Goal: Navigation & Orientation: Understand site structure

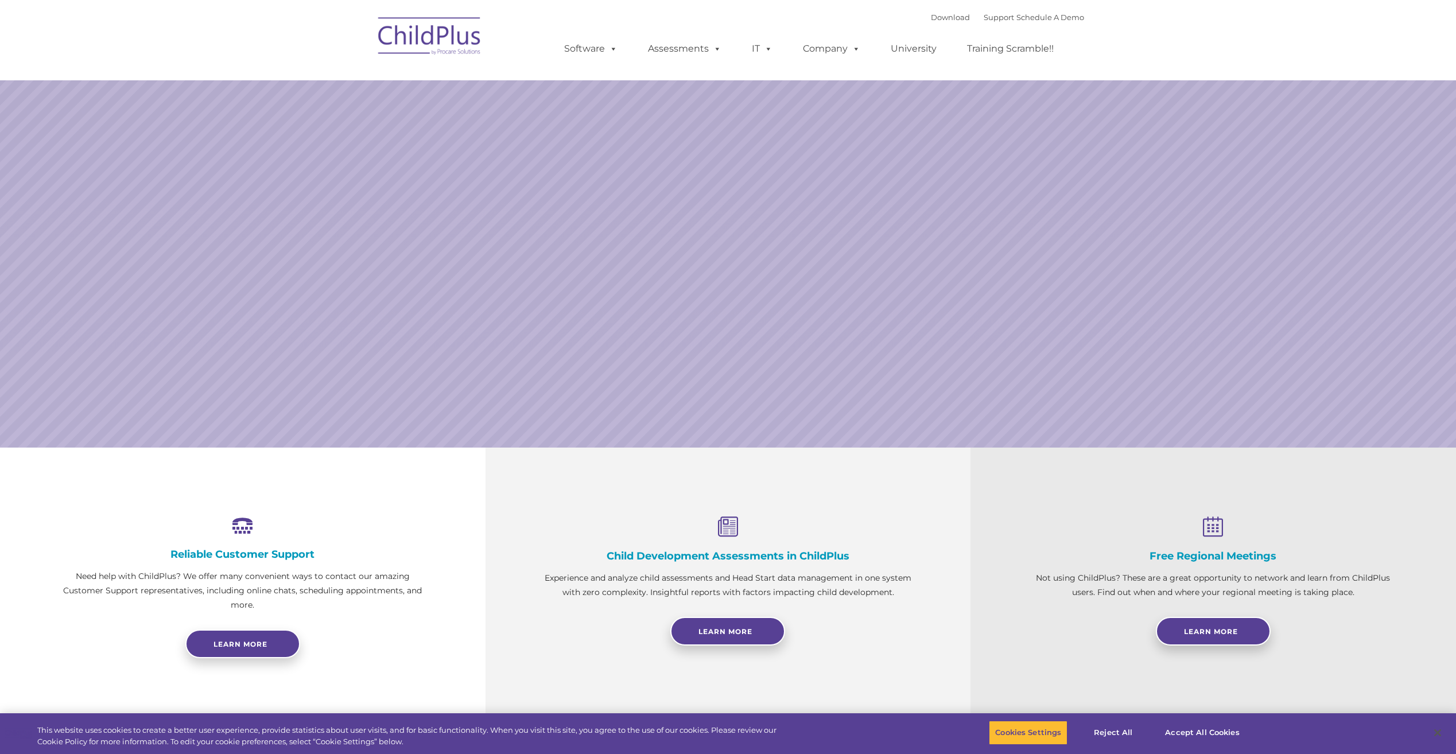
select select "MEDIUM"
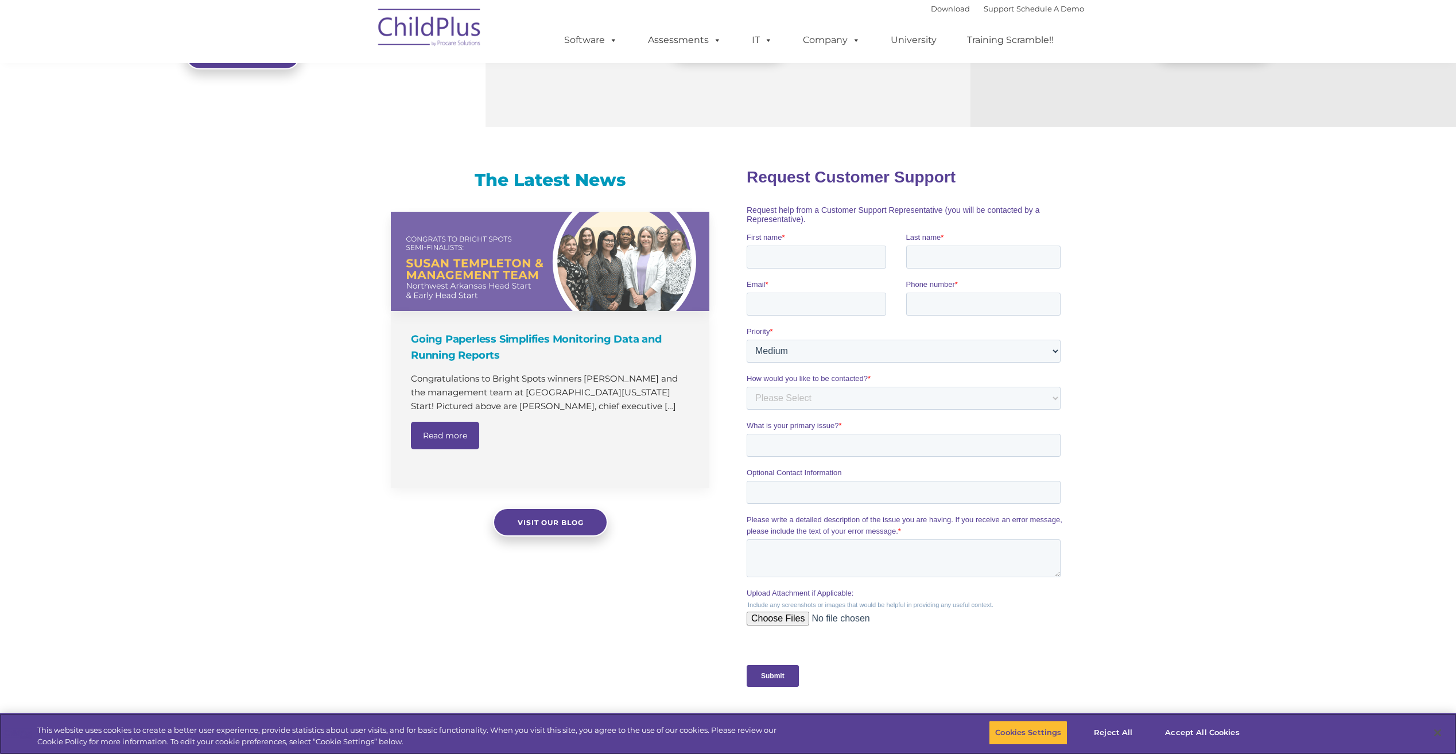
scroll to position [594, 0]
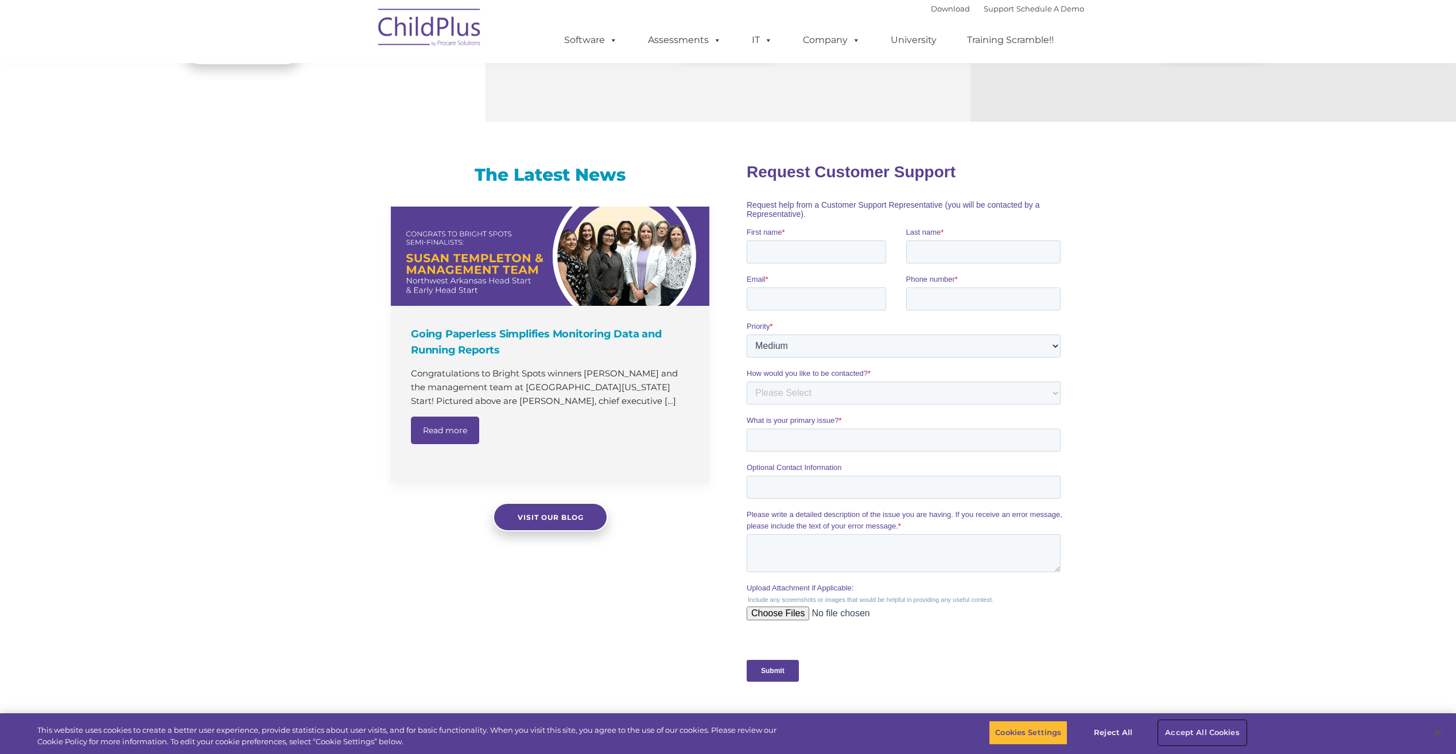
click at [1218, 732] on button "Accept All Cookies" at bounding box center [1201, 733] width 87 height 24
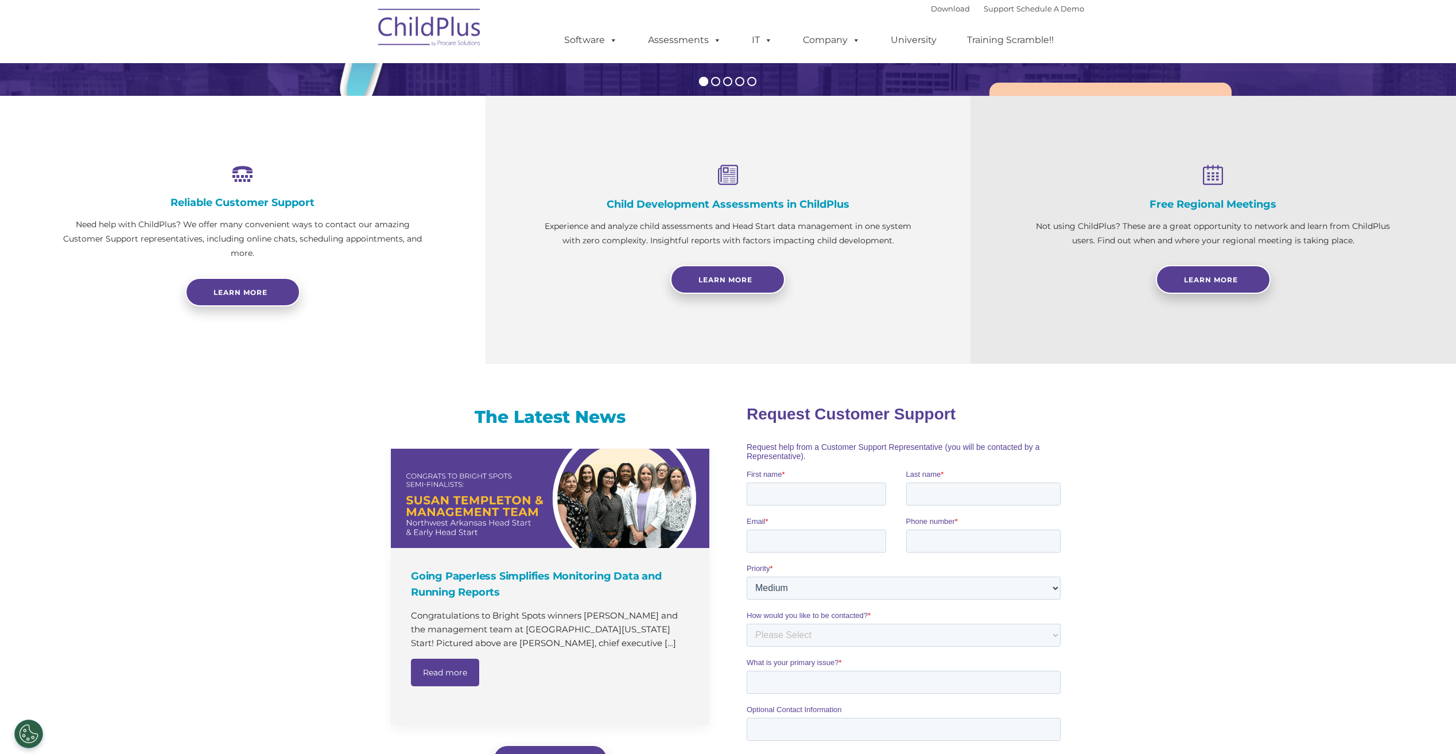
scroll to position [349, 0]
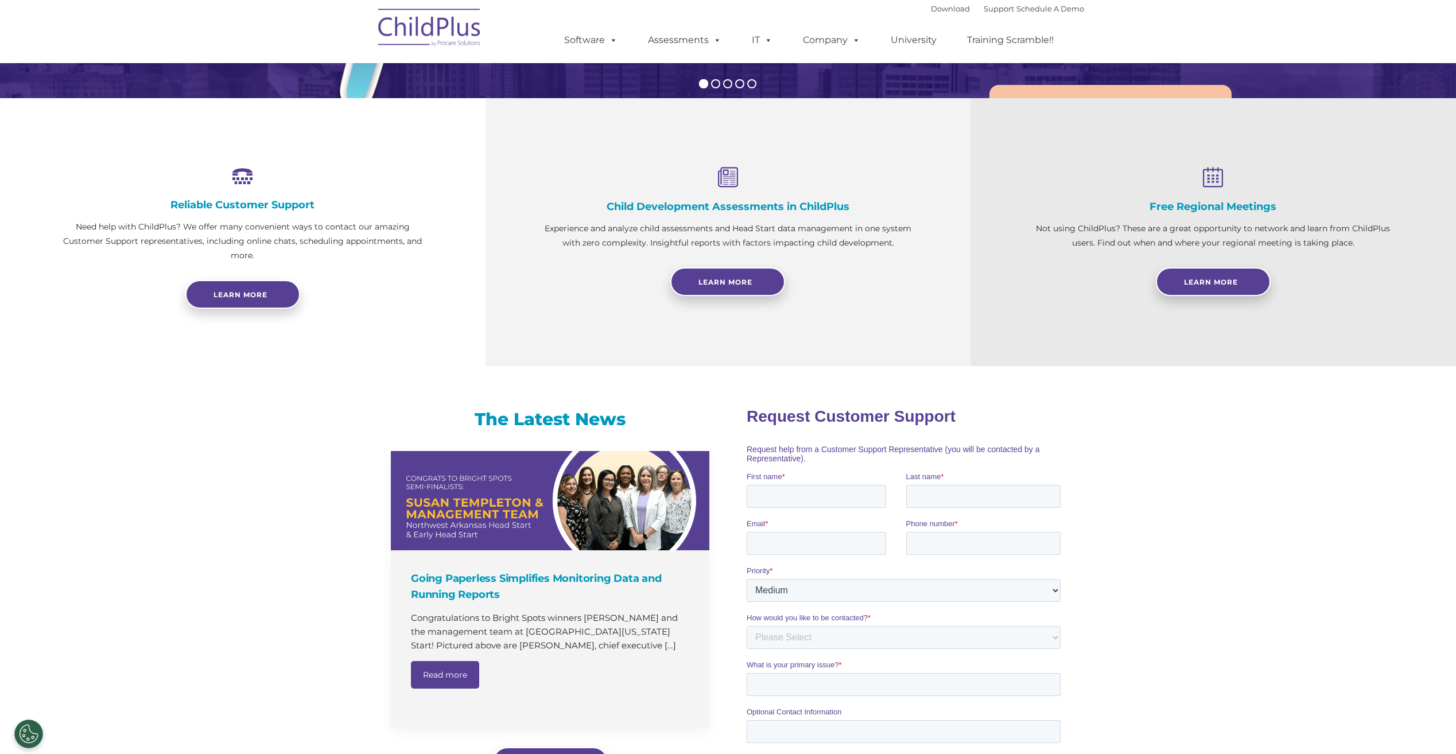
click at [435, 24] on img at bounding box center [429, 29] width 115 height 57
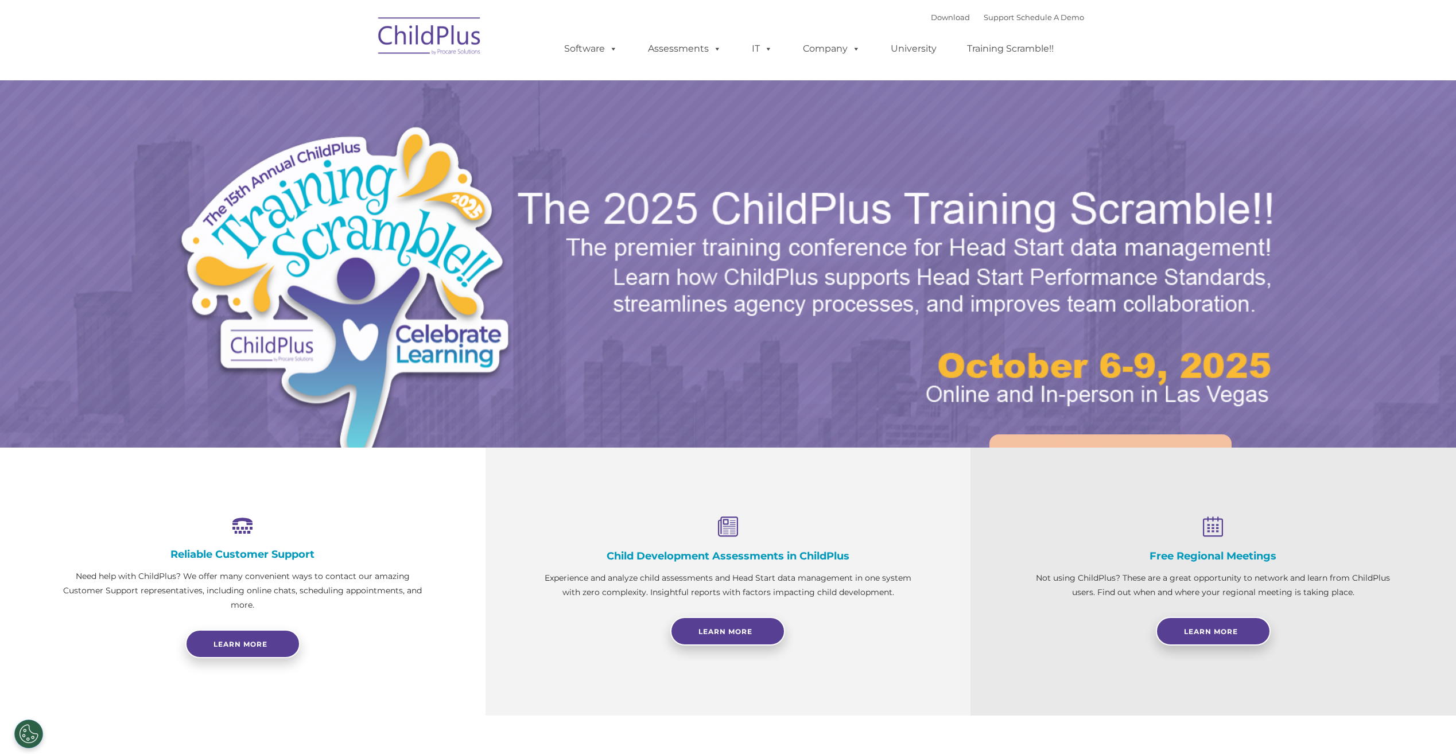
select select "MEDIUM"
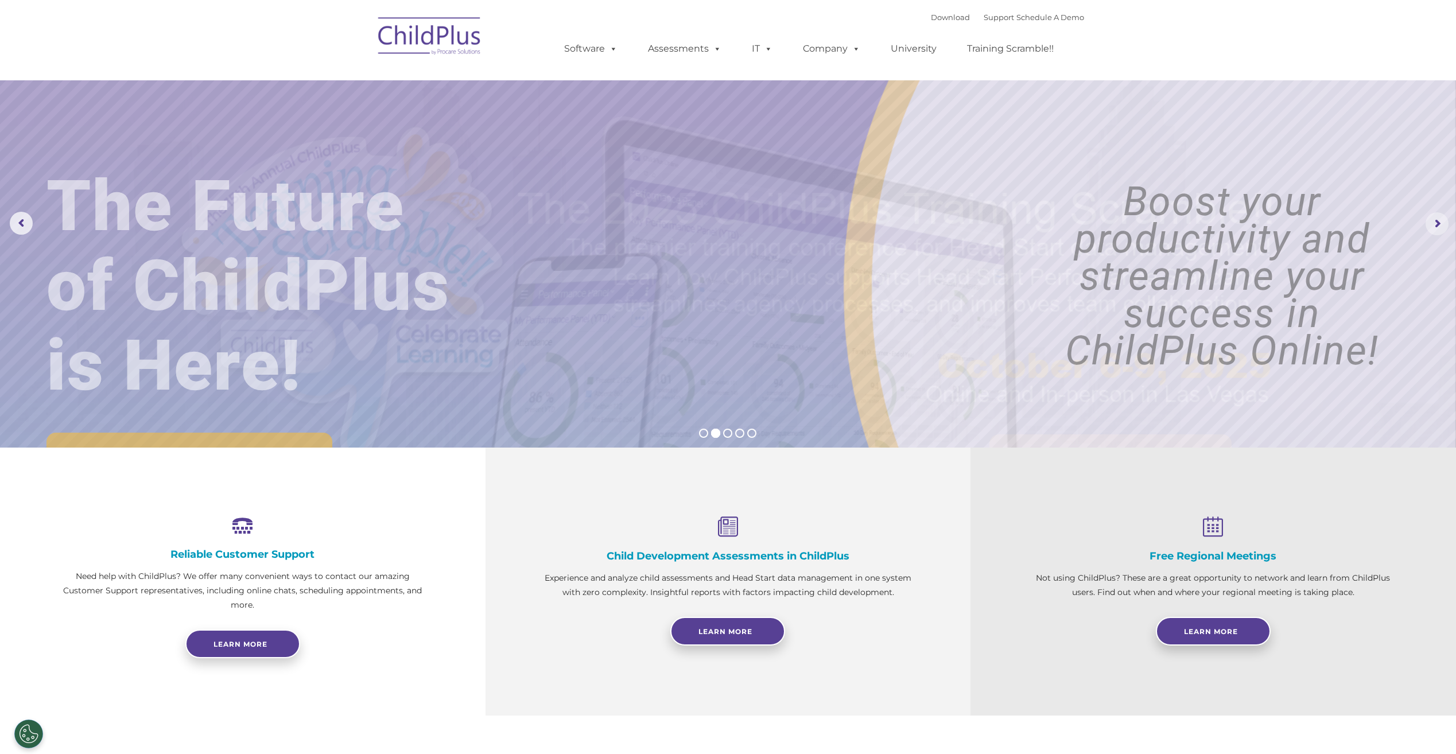
click at [1429, 224] on rs-arrow at bounding box center [1436, 223] width 23 height 23
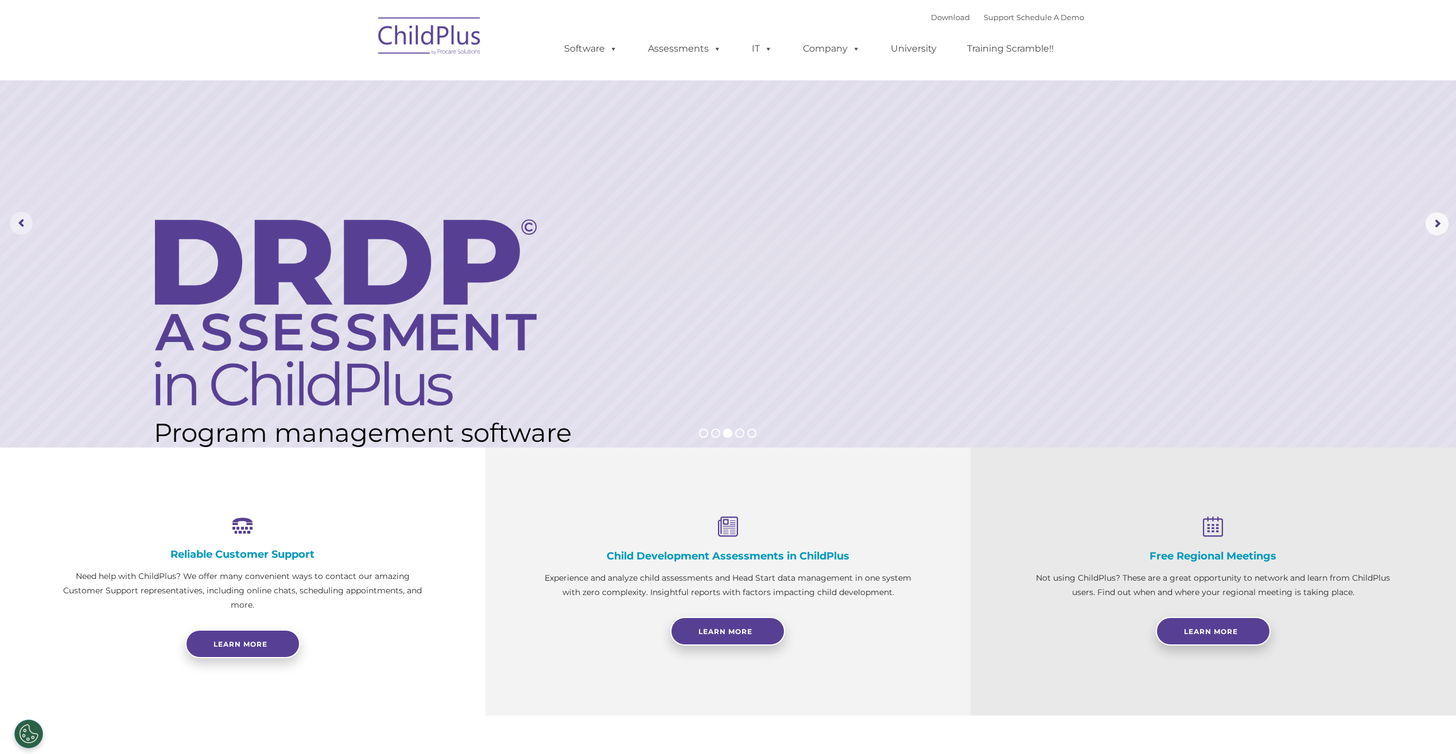
click at [17, 221] on rs-arrow at bounding box center [21, 223] width 23 height 23
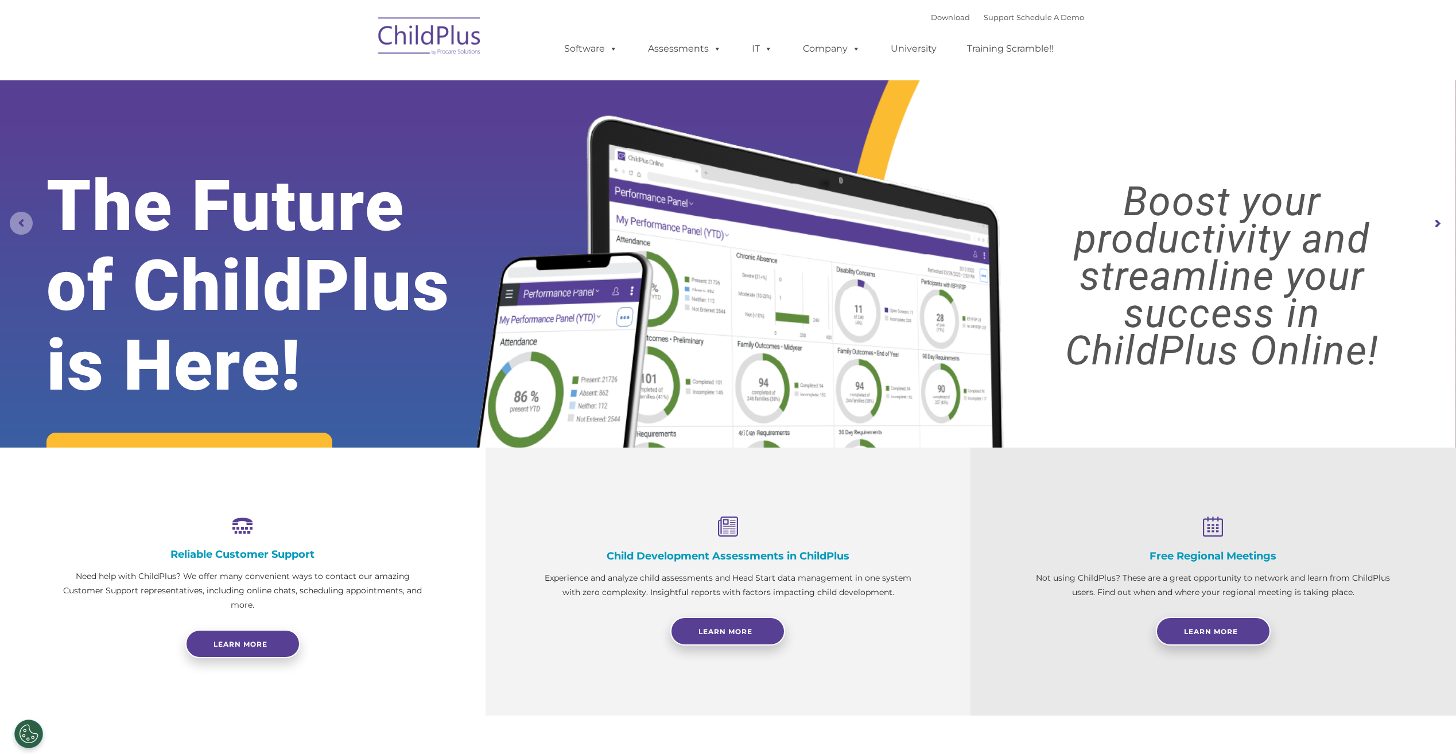
click at [17, 221] on rs-arrow at bounding box center [21, 223] width 23 height 23
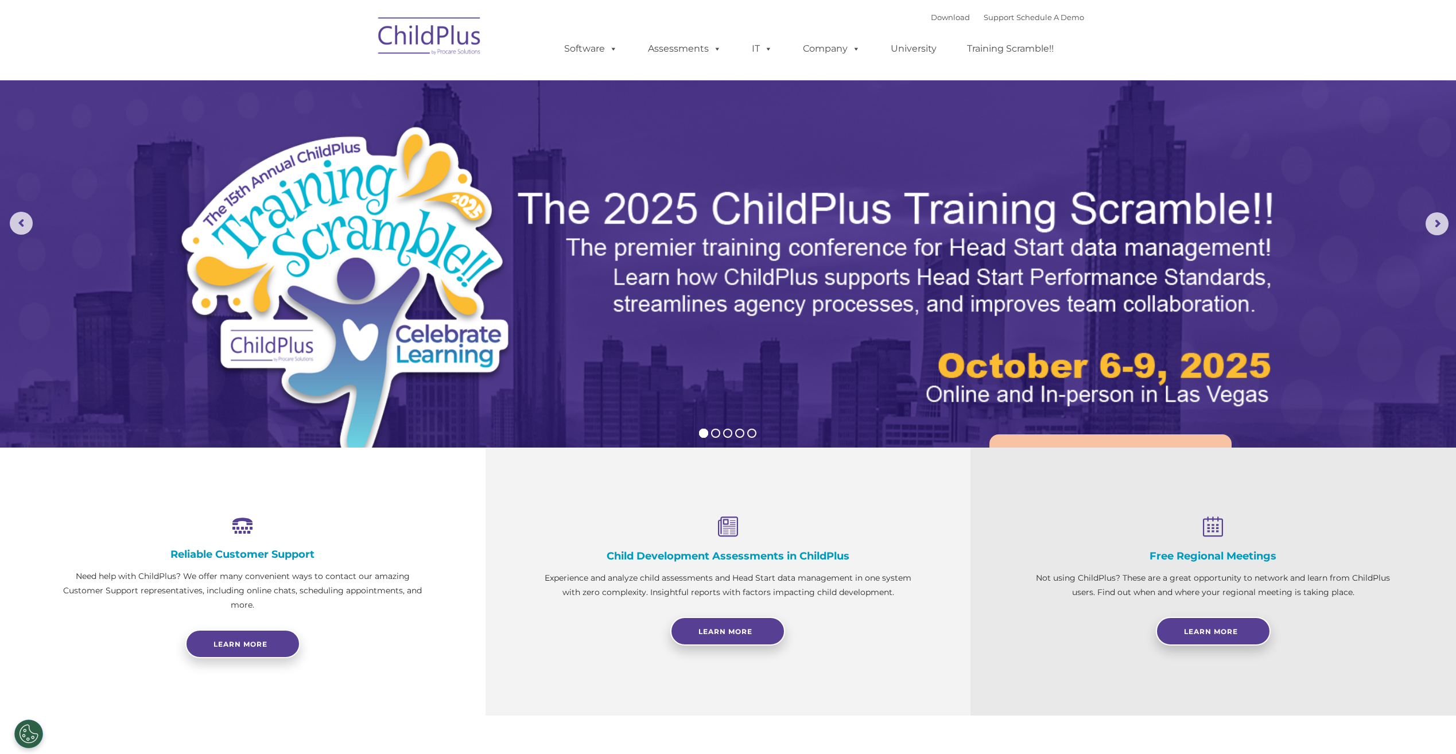
click at [449, 41] on img at bounding box center [429, 37] width 115 height 57
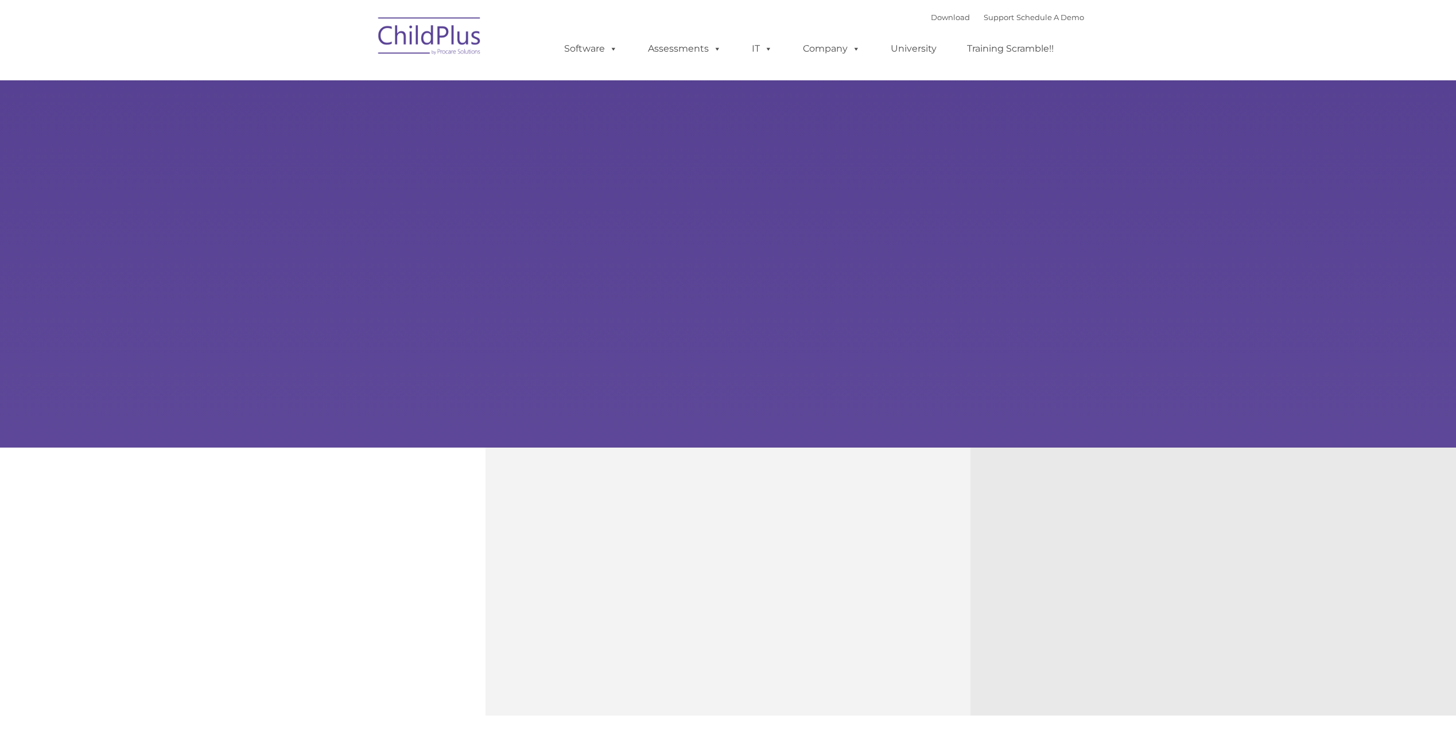
type input ""
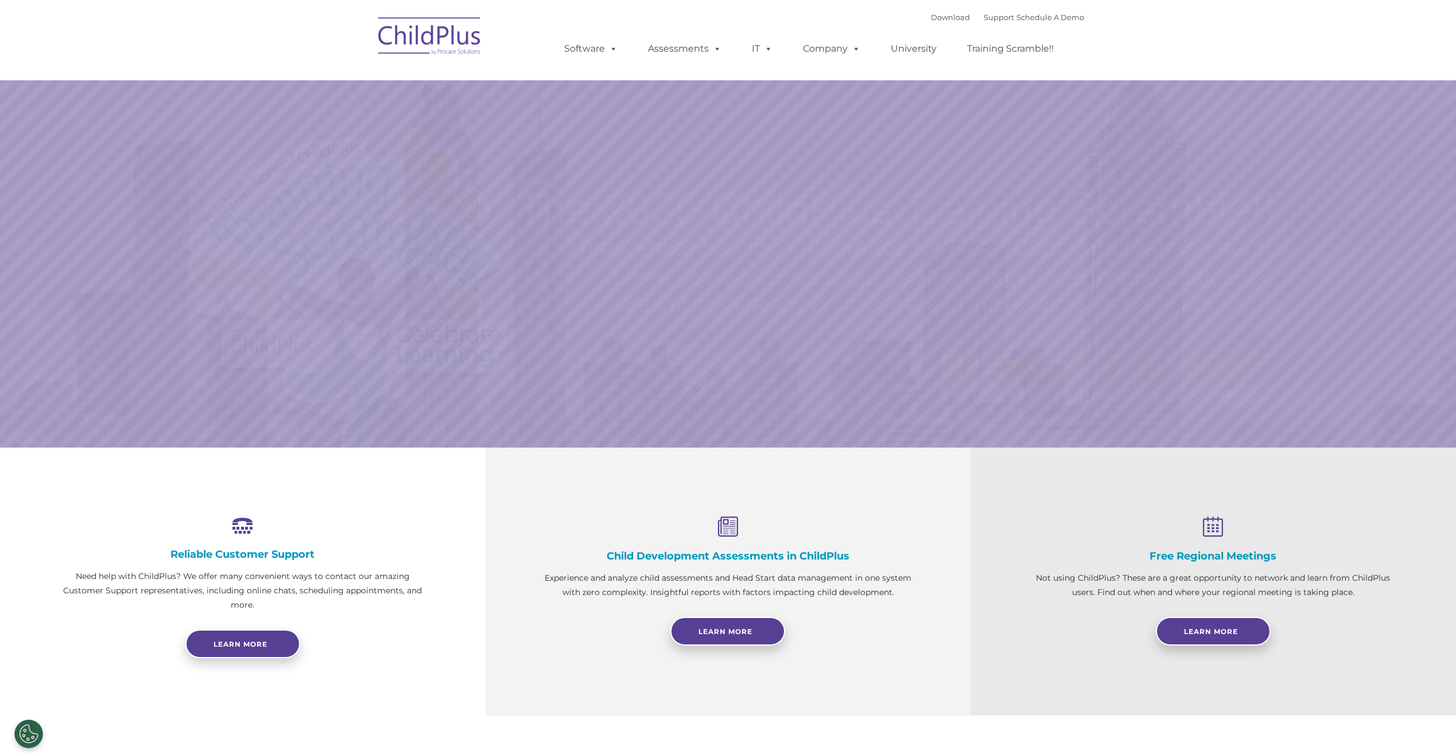
select select "MEDIUM"
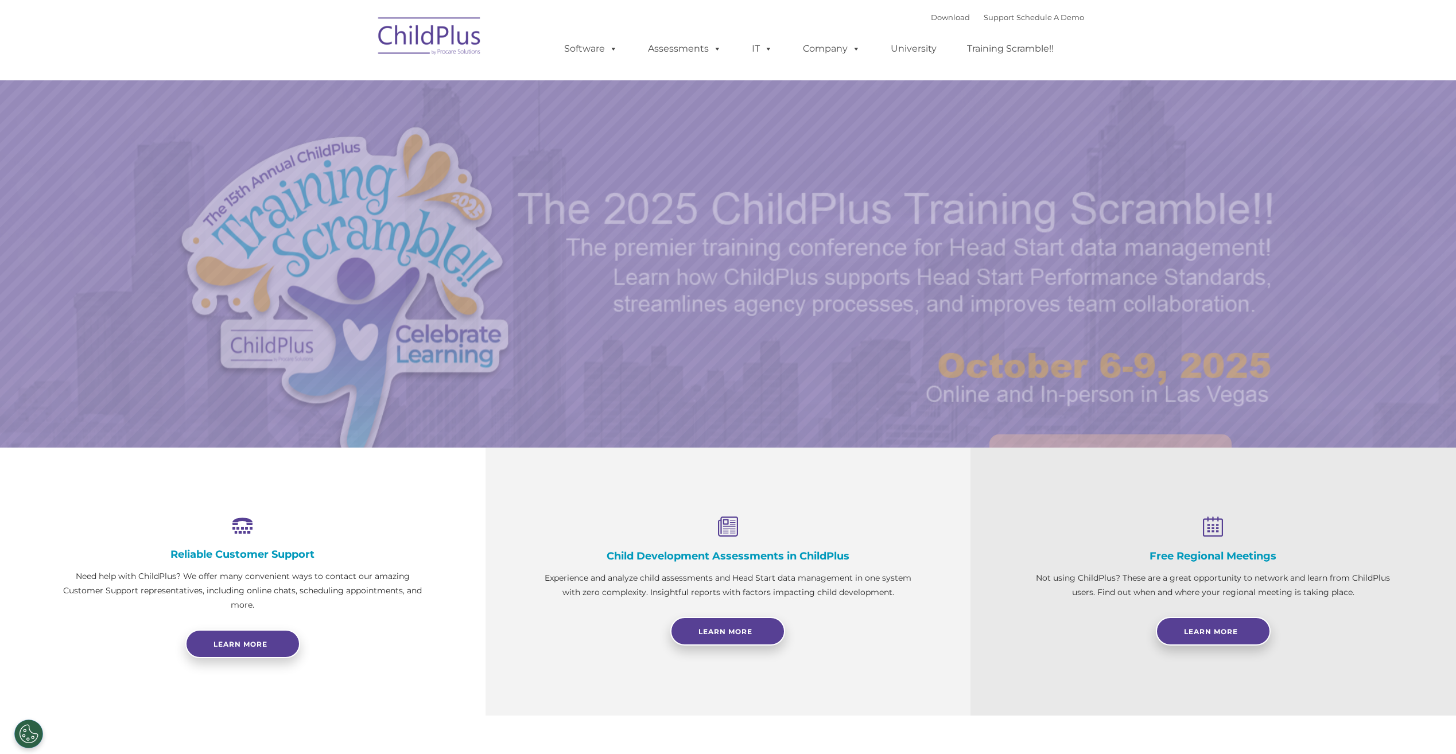
select select "MEDIUM"
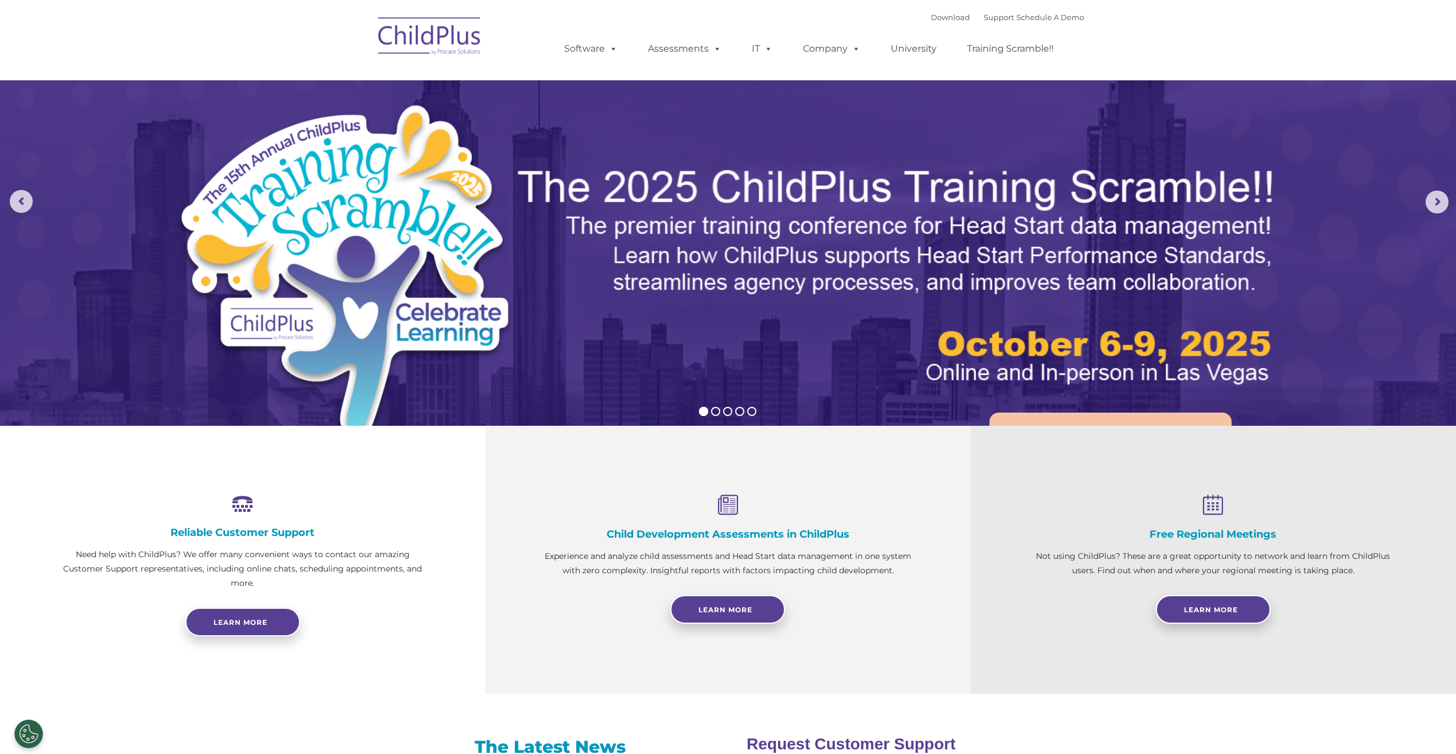
scroll to position [2, 0]
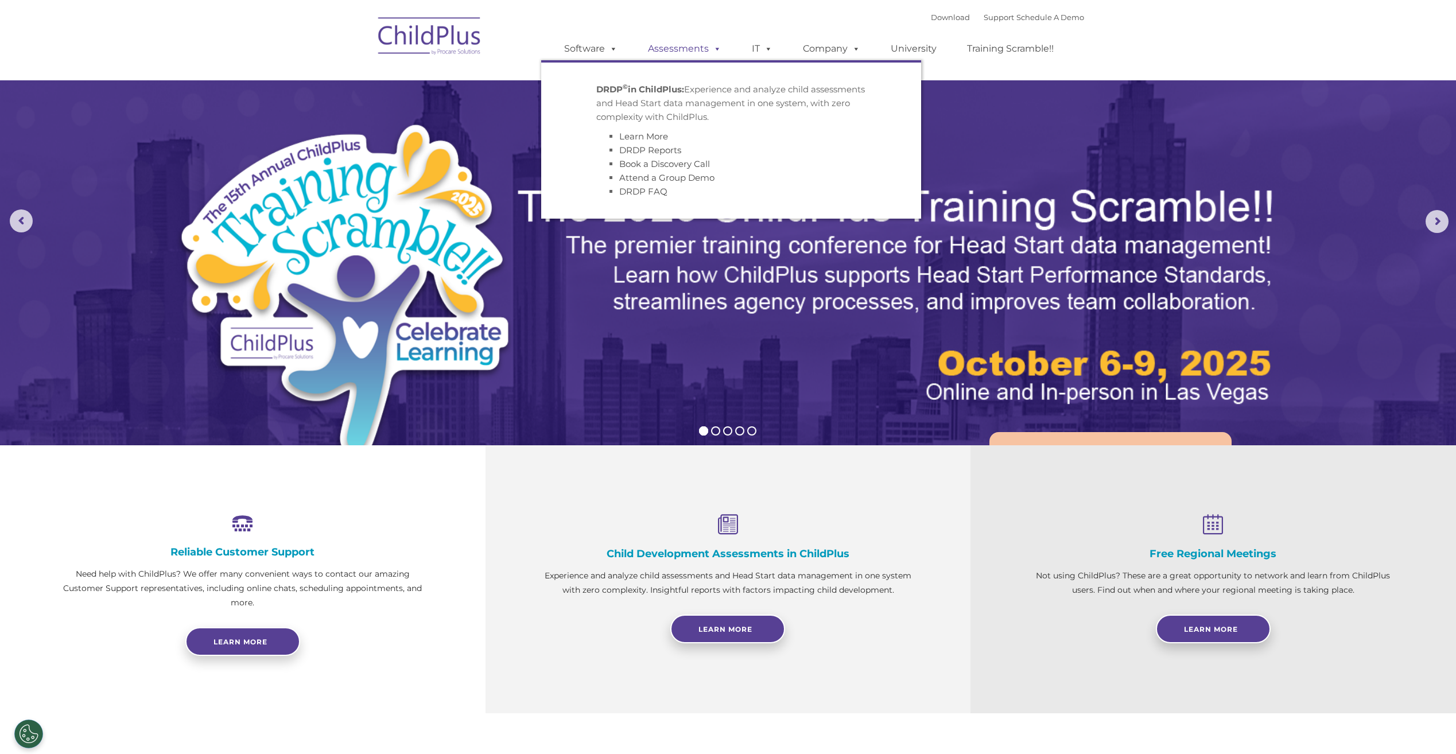
click at [672, 46] on link "Assessments" at bounding box center [684, 48] width 96 height 23
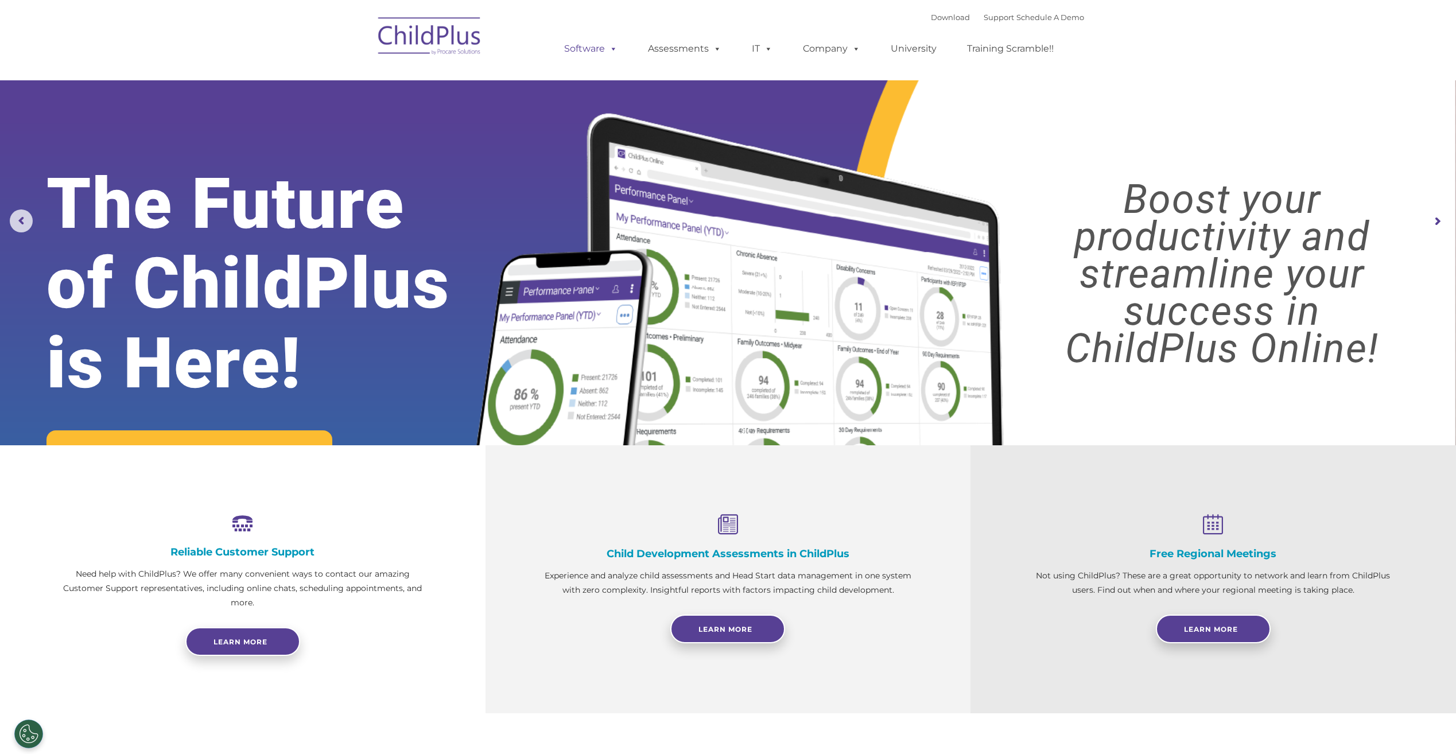
click at [562, 46] on link "Software" at bounding box center [591, 48] width 76 height 23
click at [408, 38] on img at bounding box center [429, 37] width 115 height 57
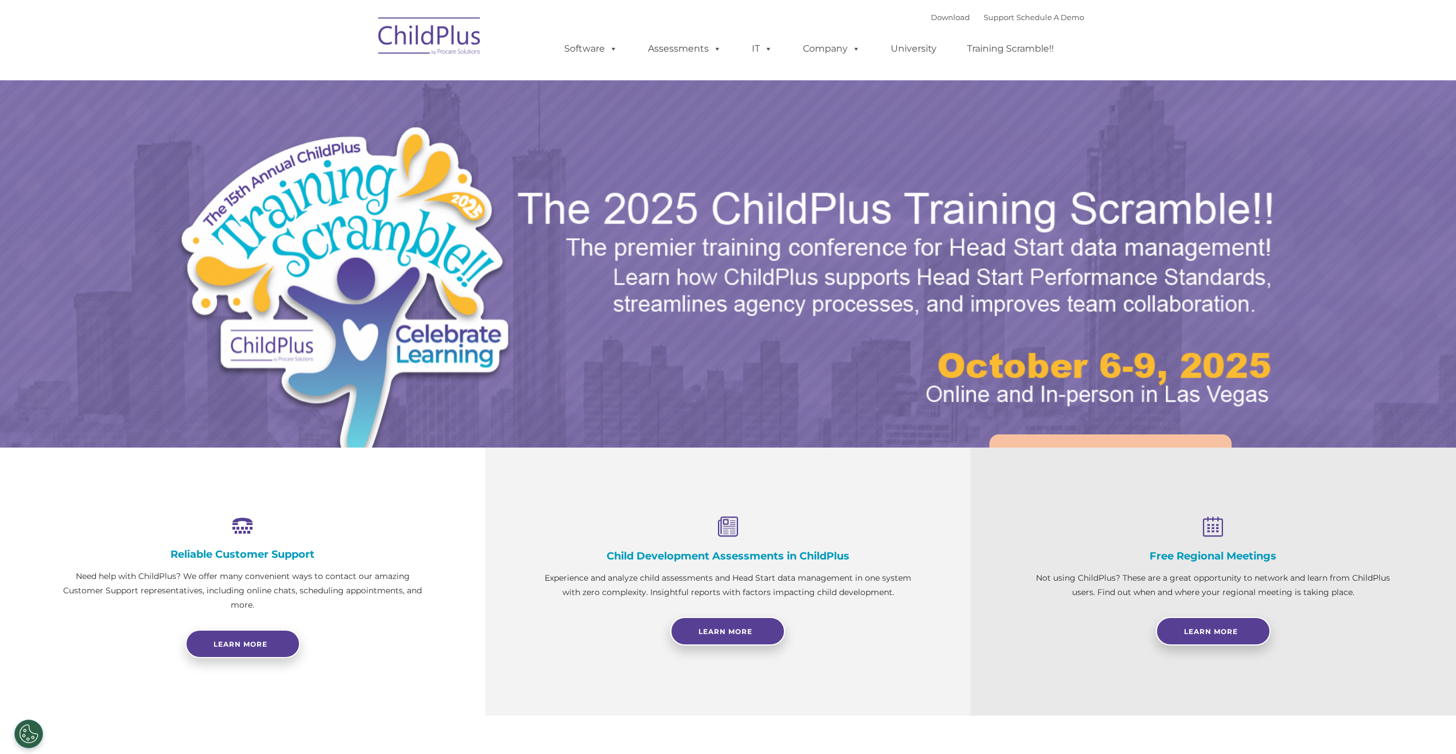
select select "MEDIUM"
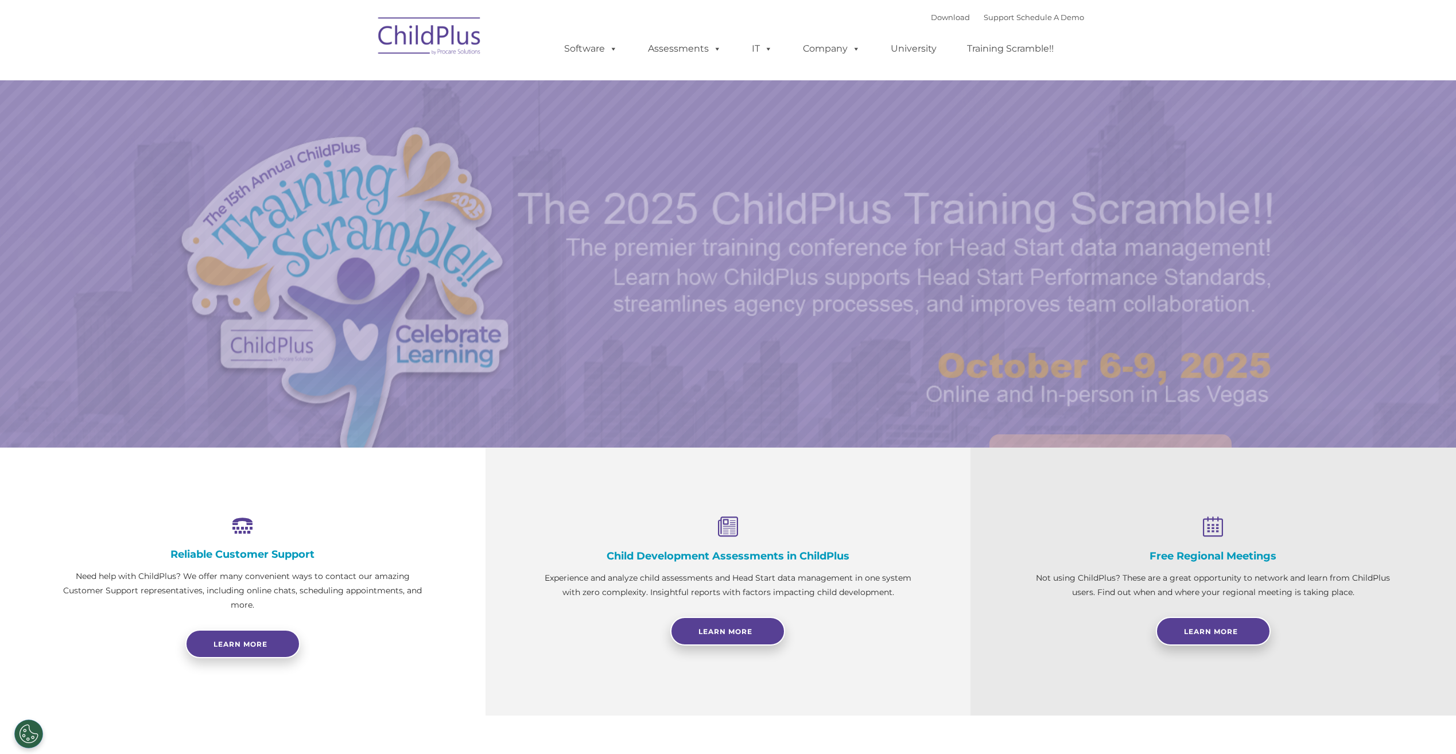
select select "MEDIUM"
